Goal: Find specific page/section

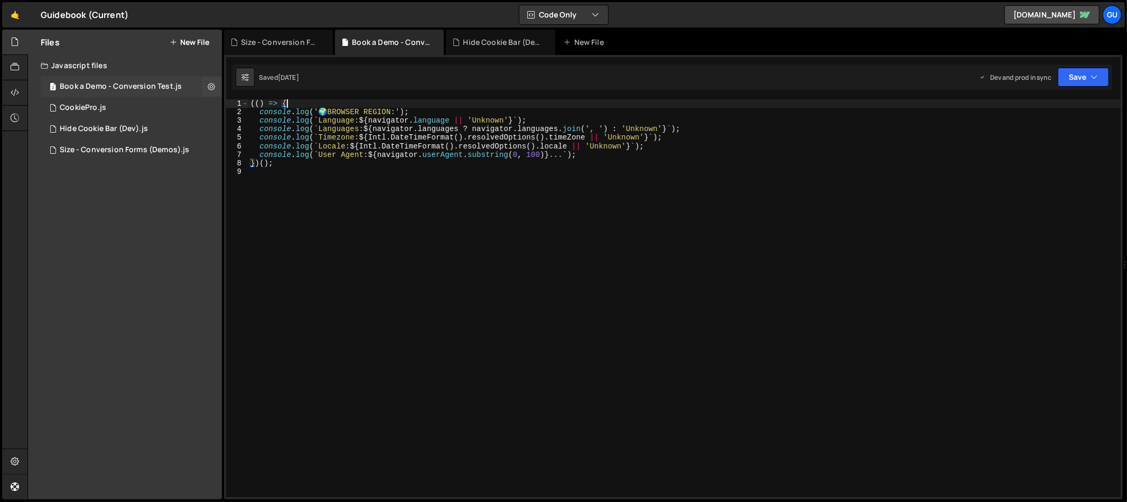
scroll to position [8630, 0]
click at [144, 107] on div "2 CookiePro.js 0" at bounding box center [131, 107] width 181 height 21
click at [151, 92] on div "2 Book a Demo - Conversion Test.js 0" at bounding box center [131, 86] width 181 height 21
click at [168, 124] on div "1 Hide Cookie Bar (Dev).js 0" at bounding box center [131, 128] width 181 height 21
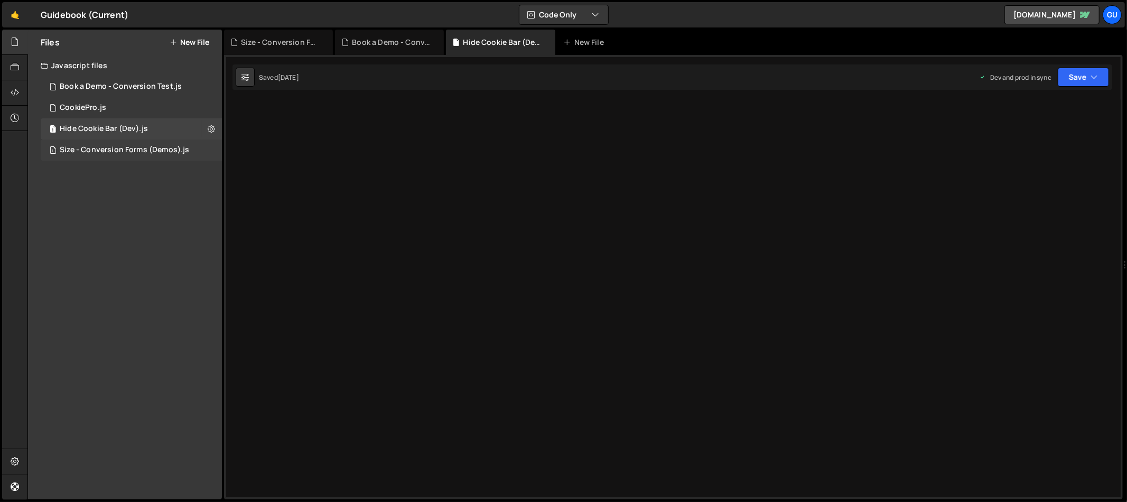
scroll to position [0, 0]
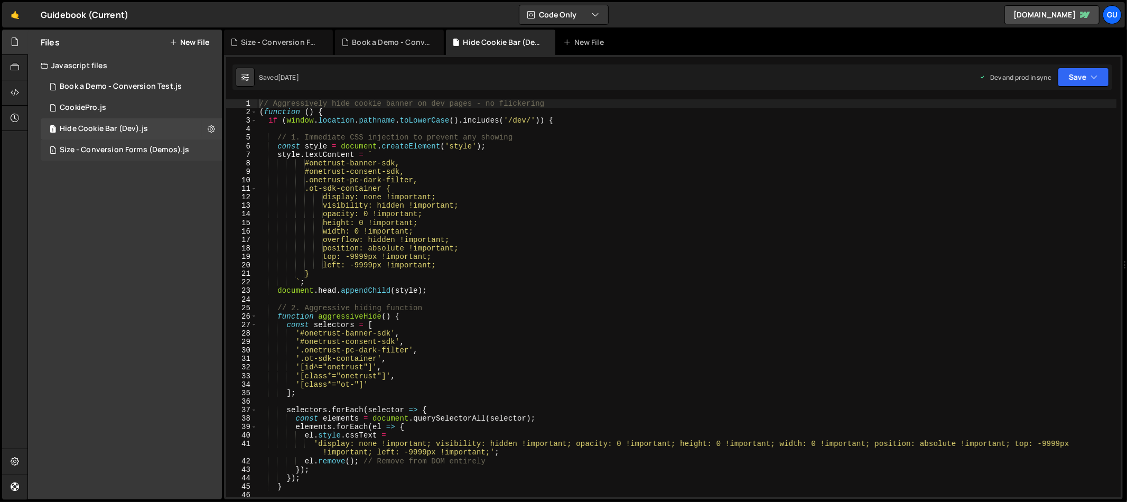
click at [147, 153] on div "Size - Conversion Forms (Demos).js" at bounding box center [124, 150] width 129 height 10
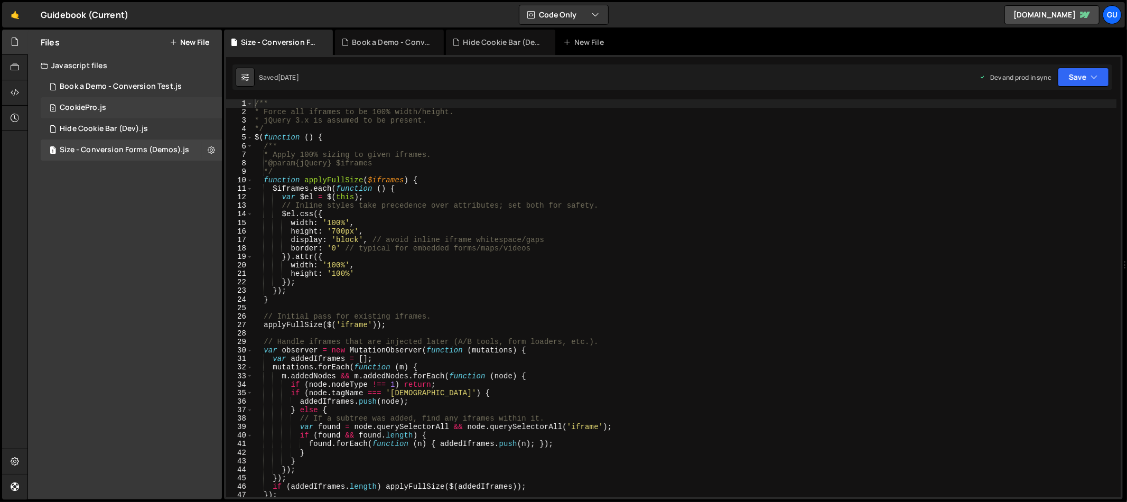
click at [160, 112] on div "2 CookiePro.js 0" at bounding box center [131, 107] width 181 height 21
click at [155, 87] on div "Book a Demo - Conversion Test.js" at bounding box center [121, 87] width 122 height 10
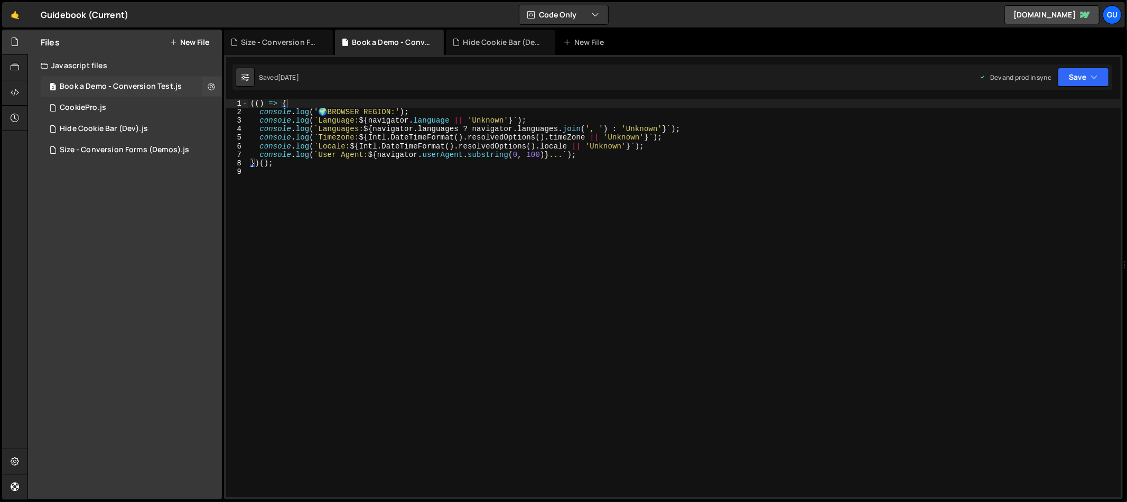
scroll to position [9329, 0]
click at [159, 76] on div "2 Book a Demo - Conversion Test.js 0" at bounding box center [131, 86] width 181 height 21
click at [151, 114] on div "2 CookiePro.js 0" at bounding box center [131, 107] width 181 height 21
click at [151, 117] on div "2 CookiePro.js 0" at bounding box center [131, 107] width 181 height 21
click at [152, 132] on div "1 Hide Cookie Bar (Dev).js 0" at bounding box center [131, 128] width 181 height 21
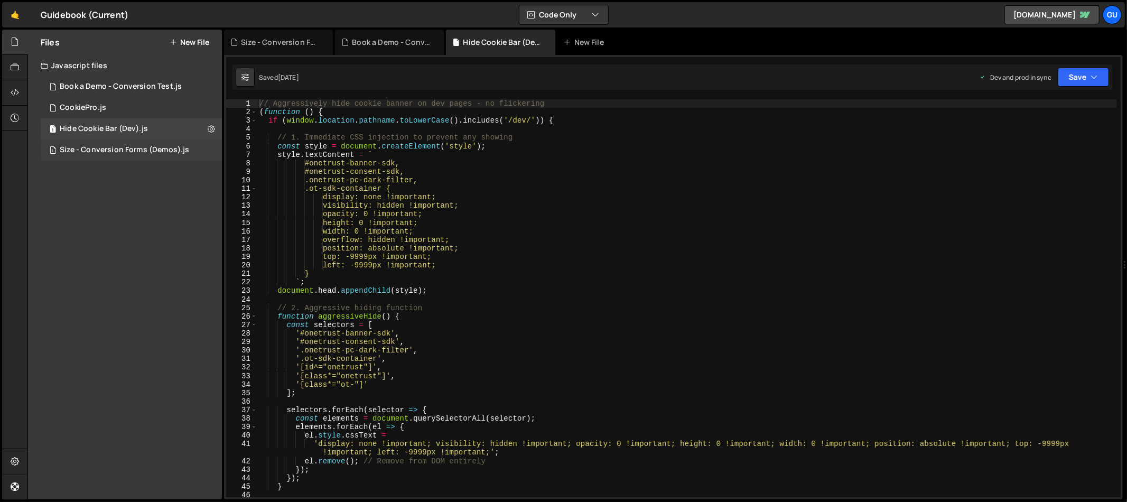
scroll to position [0, 0]
click at [154, 150] on div "Size - Conversion Forms (Demos).js" at bounding box center [124, 150] width 129 height 10
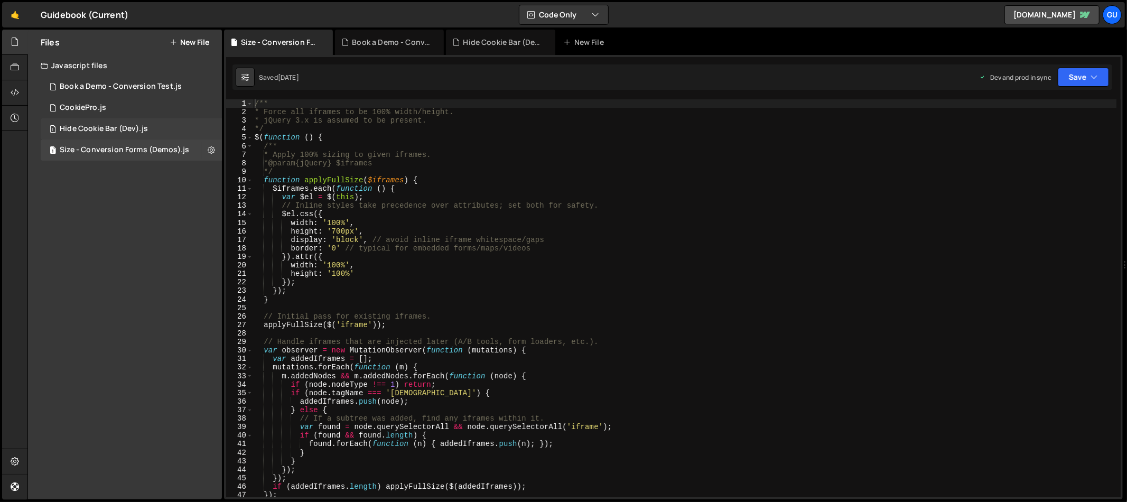
click at [150, 118] on div "1 Hide Cookie Bar (Dev).js 0" at bounding box center [131, 128] width 181 height 21
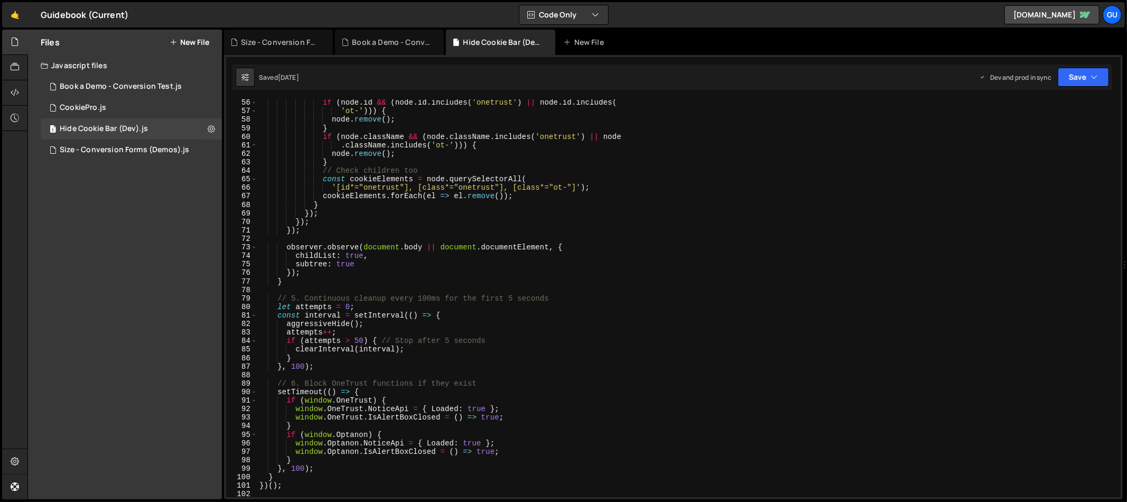
scroll to position [477, 0]
click at [161, 145] on div "Size - Conversion Forms (Demos).js" at bounding box center [124, 150] width 129 height 10
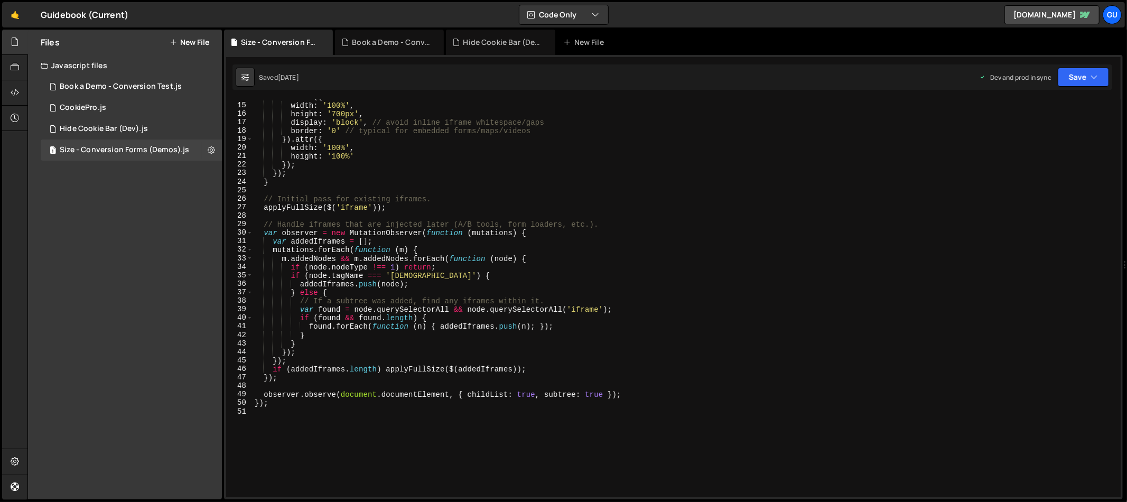
scroll to position [0, 0]
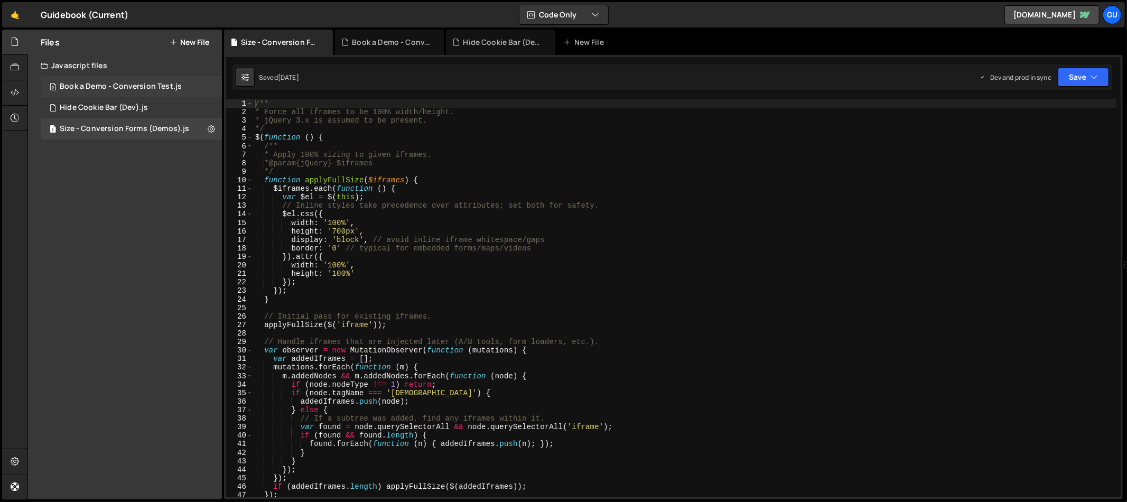
click at [120, 96] on div "3 Book a Demo - Conversion Test.js 0" at bounding box center [131, 86] width 181 height 21
